Goal: Information Seeking & Learning: Learn about a topic

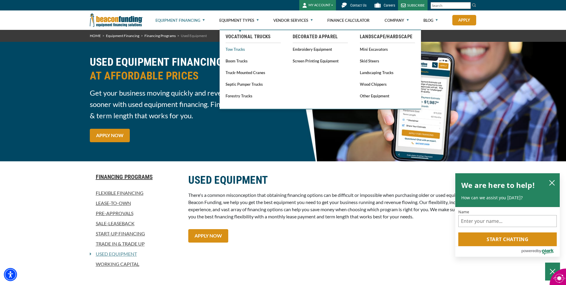
click at [241, 48] on link "Tow Trucks" at bounding box center [252, 48] width 55 height 7
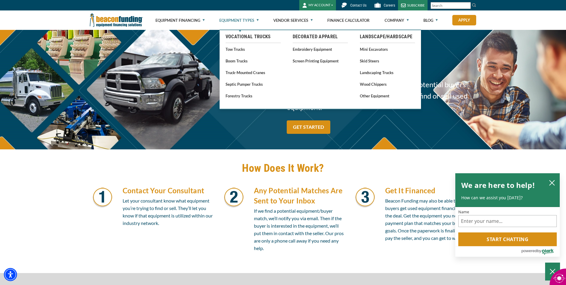
click at [235, 20] on link "Equipment Types" at bounding box center [238, 20] width 39 height 19
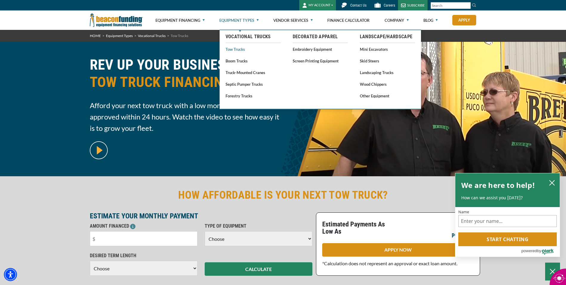
click at [235, 49] on link "Tow Trucks" at bounding box center [252, 48] width 55 height 7
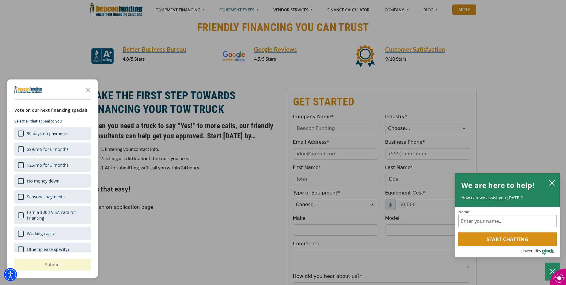
scroll to position [447, 0]
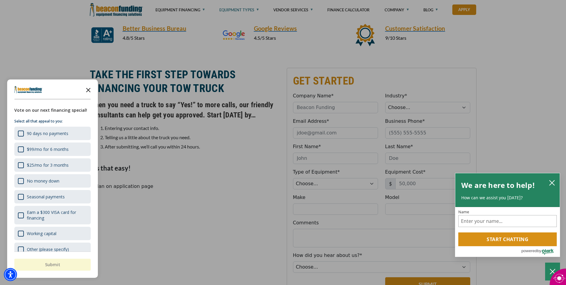
click at [91, 88] on icon "Close the survey" at bounding box center [88, 90] width 12 height 12
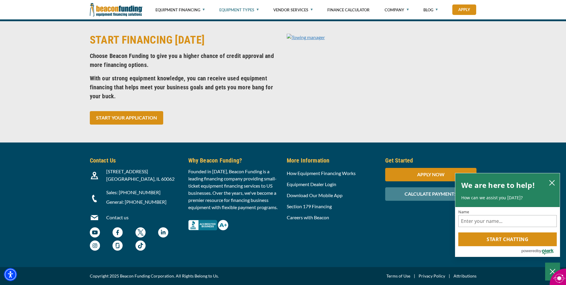
scroll to position [2364, 0]
